Goal: Task Accomplishment & Management: Complete application form

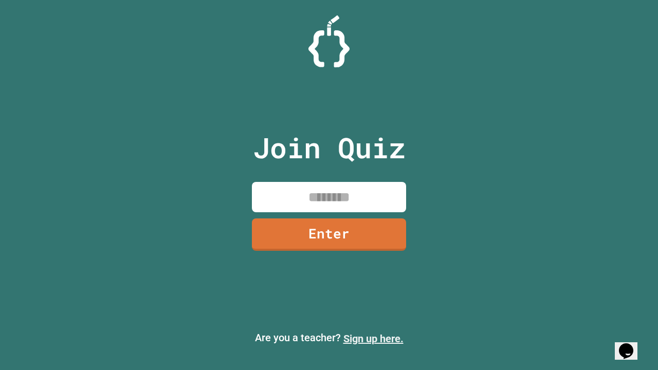
click at [373, 339] on link "Sign up here." at bounding box center [373, 339] width 60 height 12
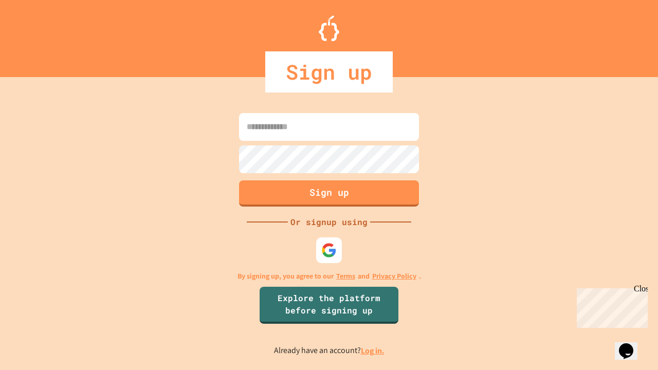
click at [373, 351] on link "Log in." at bounding box center [373, 351] width 24 height 11
